Goal: Navigation & Orientation: Find specific page/section

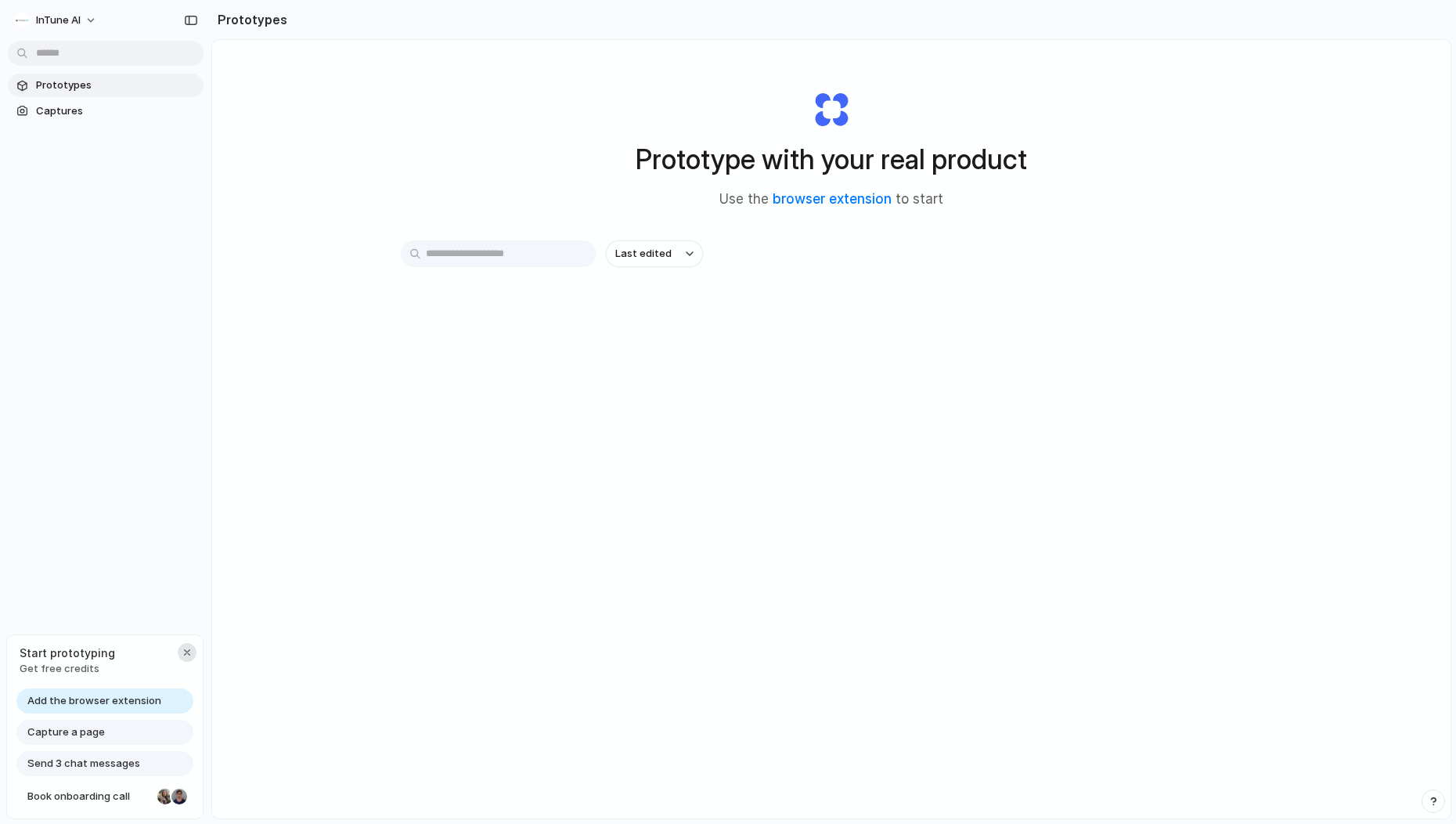
click at [187, 654] on div "button" at bounding box center [188, 652] width 13 height 13
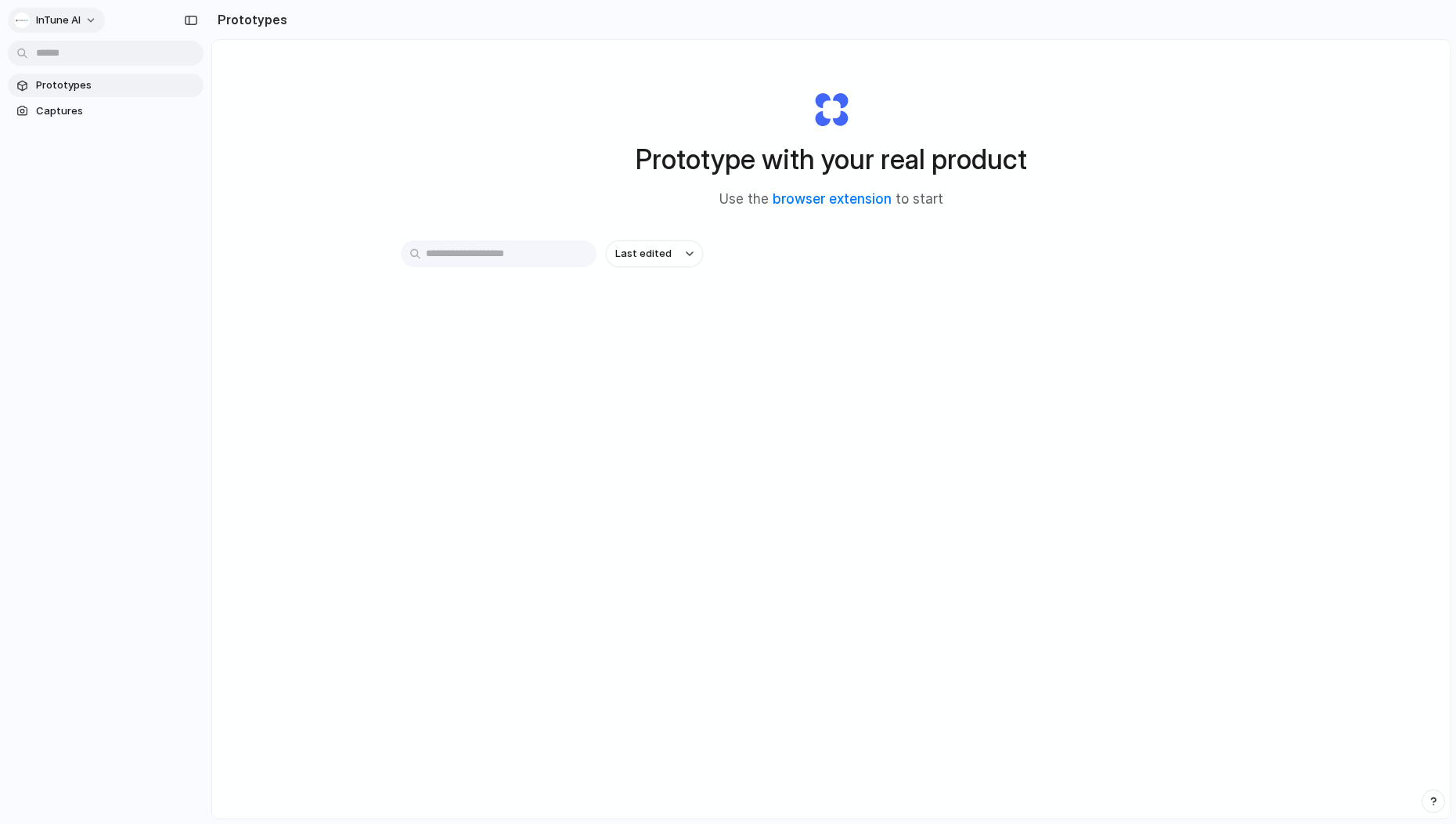
click at [62, 13] on span "InTune AI" at bounding box center [58, 21] width 45 height 16
click at [76, 59] on li "Settings" at bounding box center [76, 55] width 130 height 25
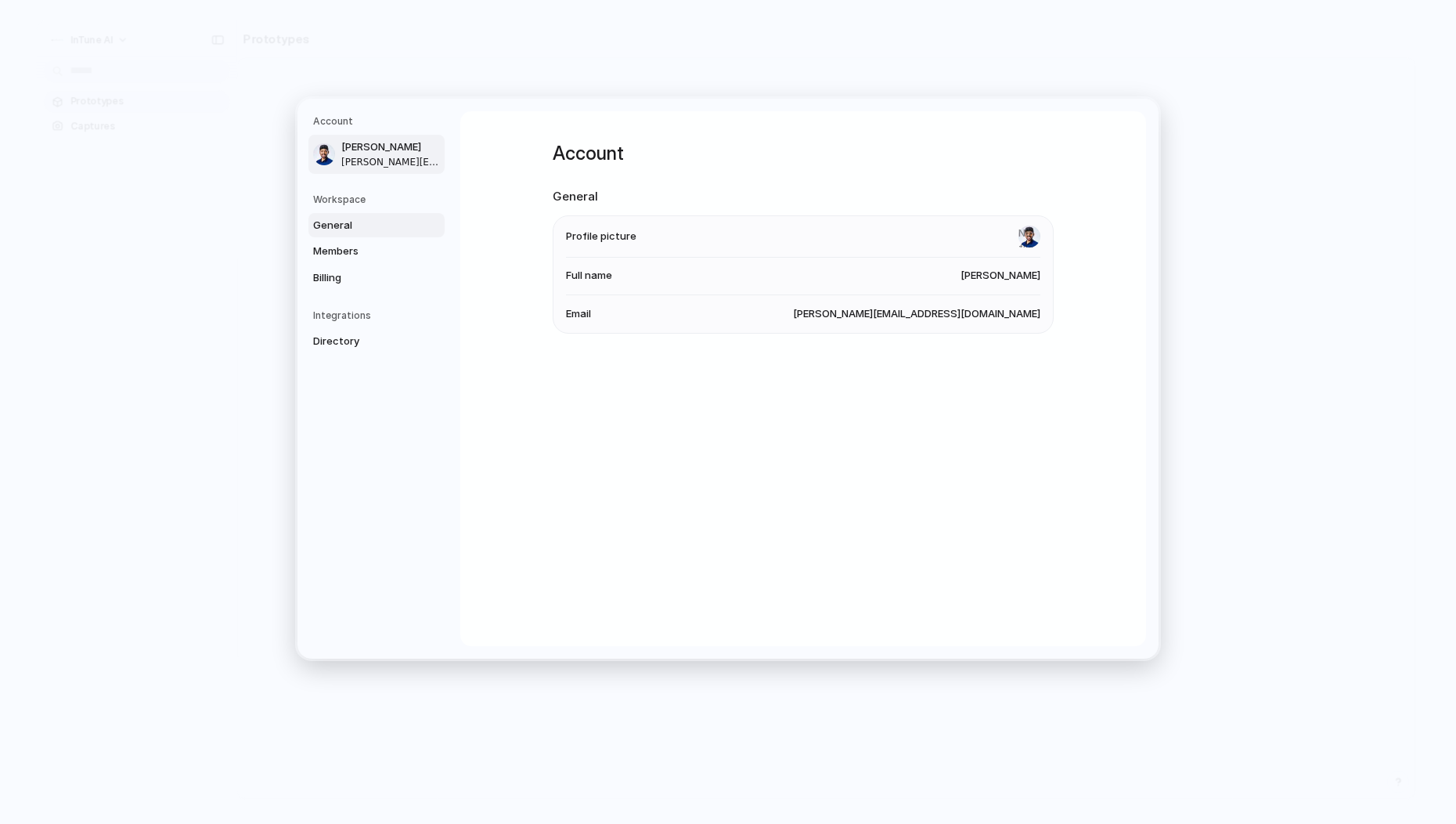
click at [357, 220] on span "General" at bounding box center [363, 226] width 100 height 16
click at [353, 272] on span "Billing" at bounding box center [363, 278] width 100 height 16
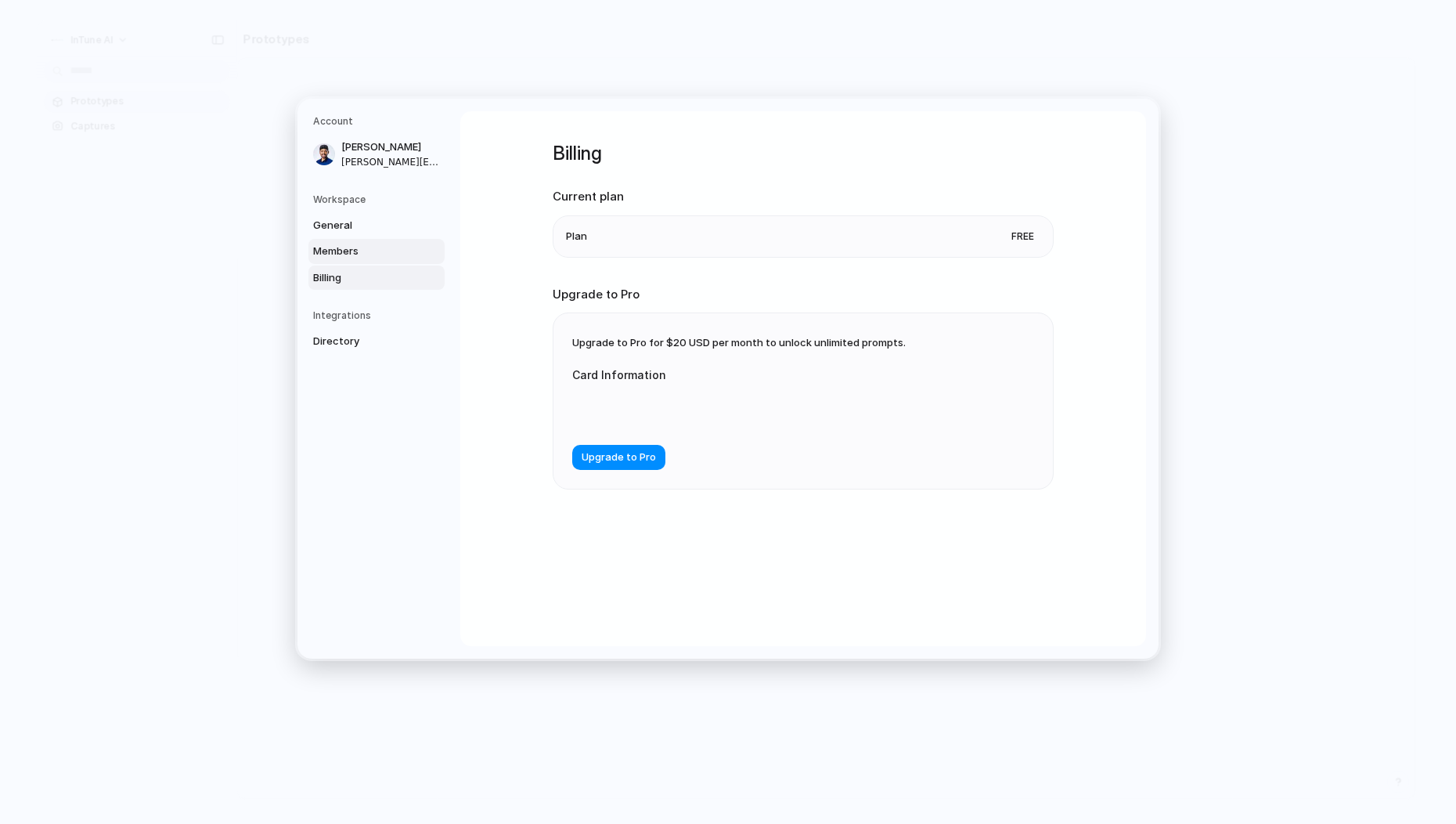
click at [355, 245] on span "Members" at bounding box center [363, 252] width 100 height 16
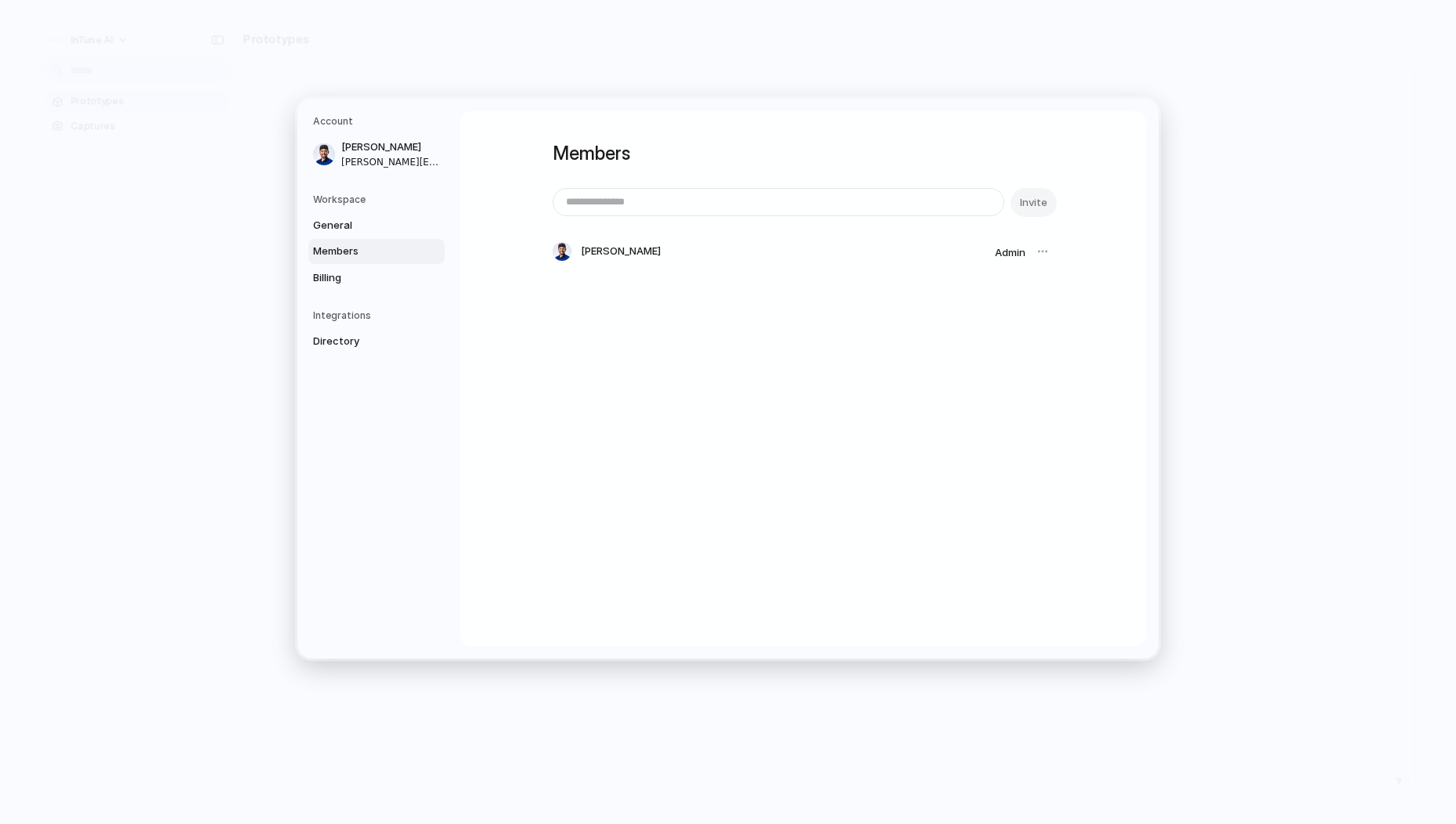
click at [361, 211] on div "Workspace General Members Billing" at bounding box center [379, 241] width 131 height 98
click at [359, 225] on span "General" at bounding box center [363, 226] width 100 height 16
